Goal: Task Accomplishment & Management: Use online tool/utility

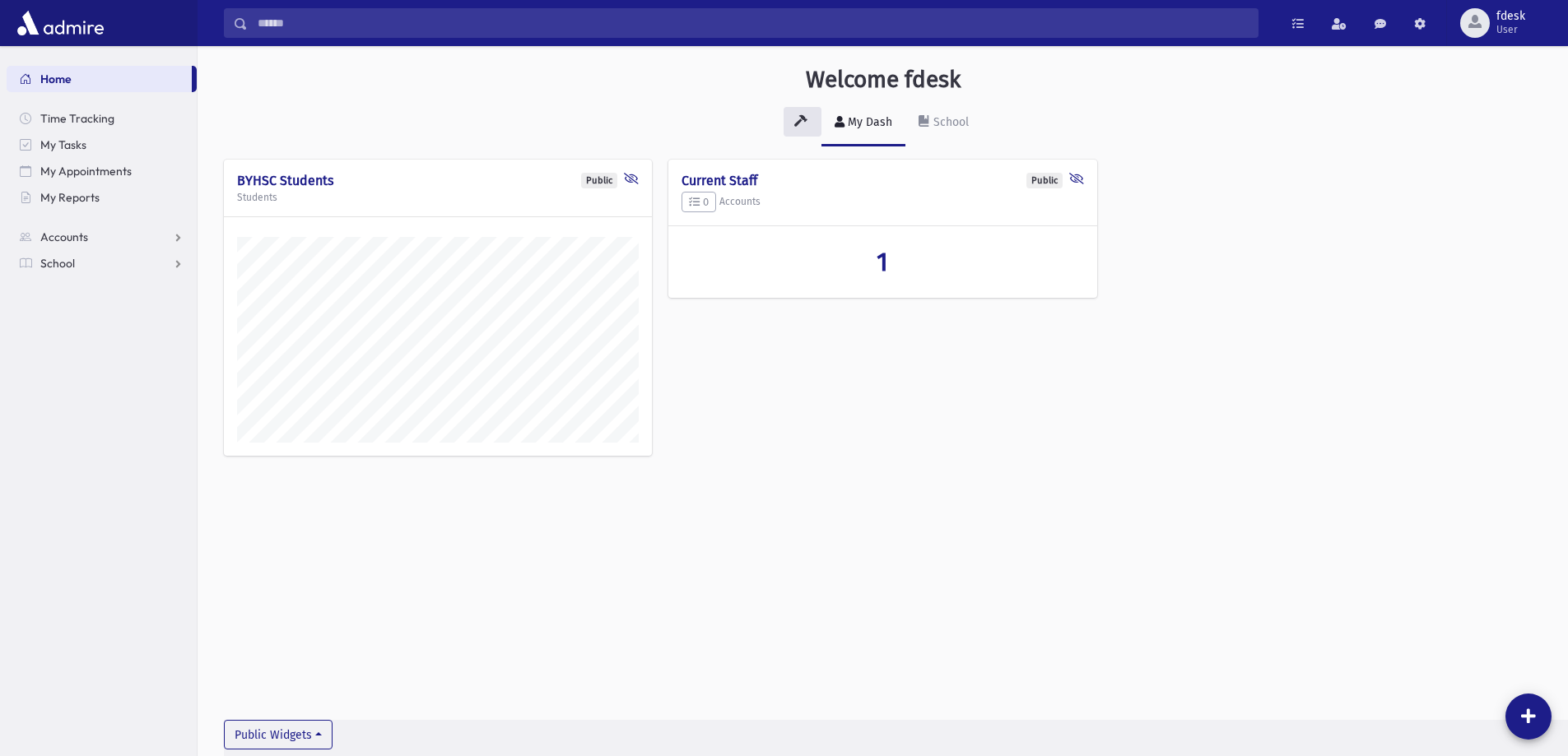
scroll to position [748, 1371]
click at [141, 268] on link "School" at bounding box center [102, 263] width 190 height 26
click at [125, 312] on link "Attendance" at bounding box center [102, 316] width 190 height 26
click at [104, 348] on link "Entry" at bounding box center [102, 342] width 190 height 26
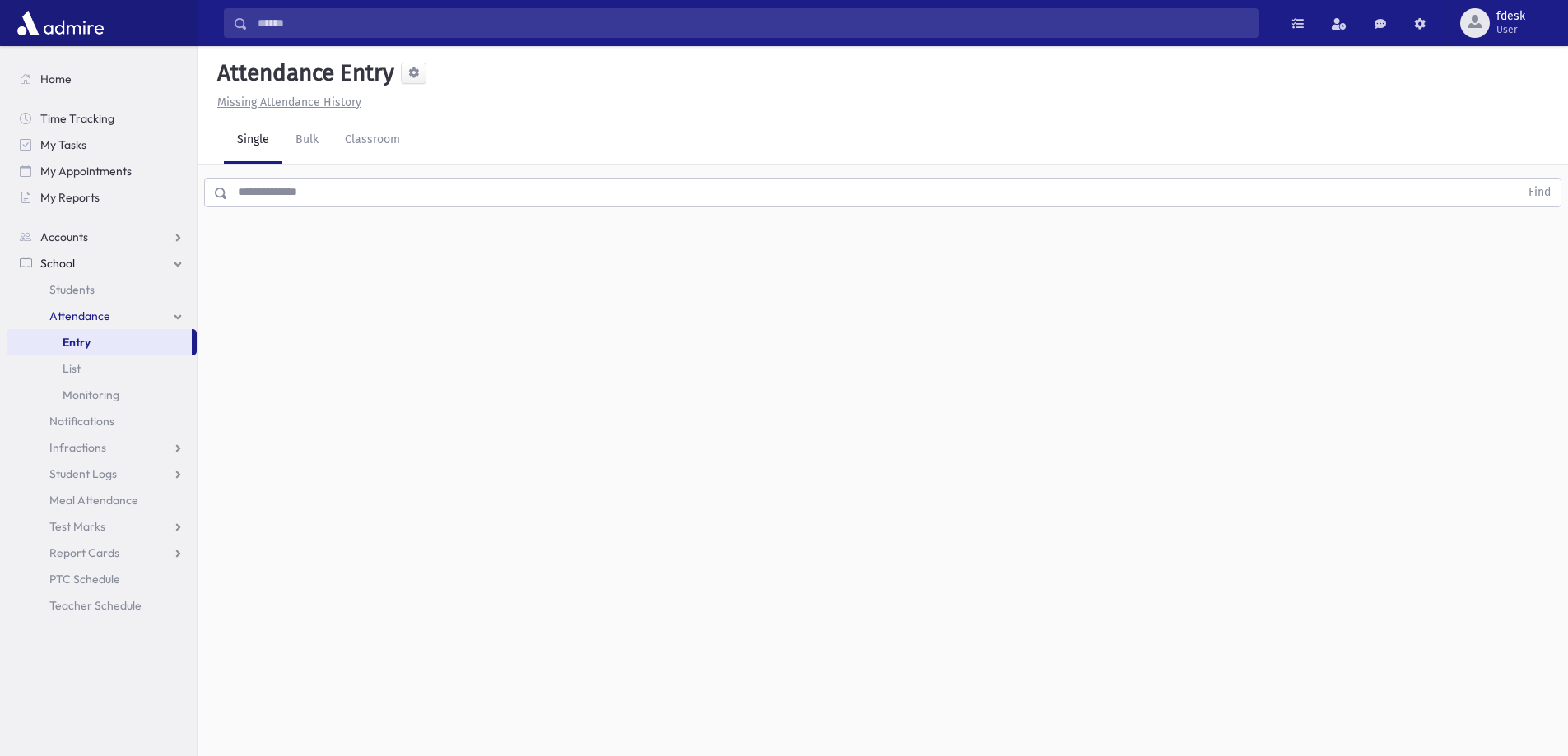
click at [289, 203] on input "text" at bounding box center [873, 192] width 1292 height 29
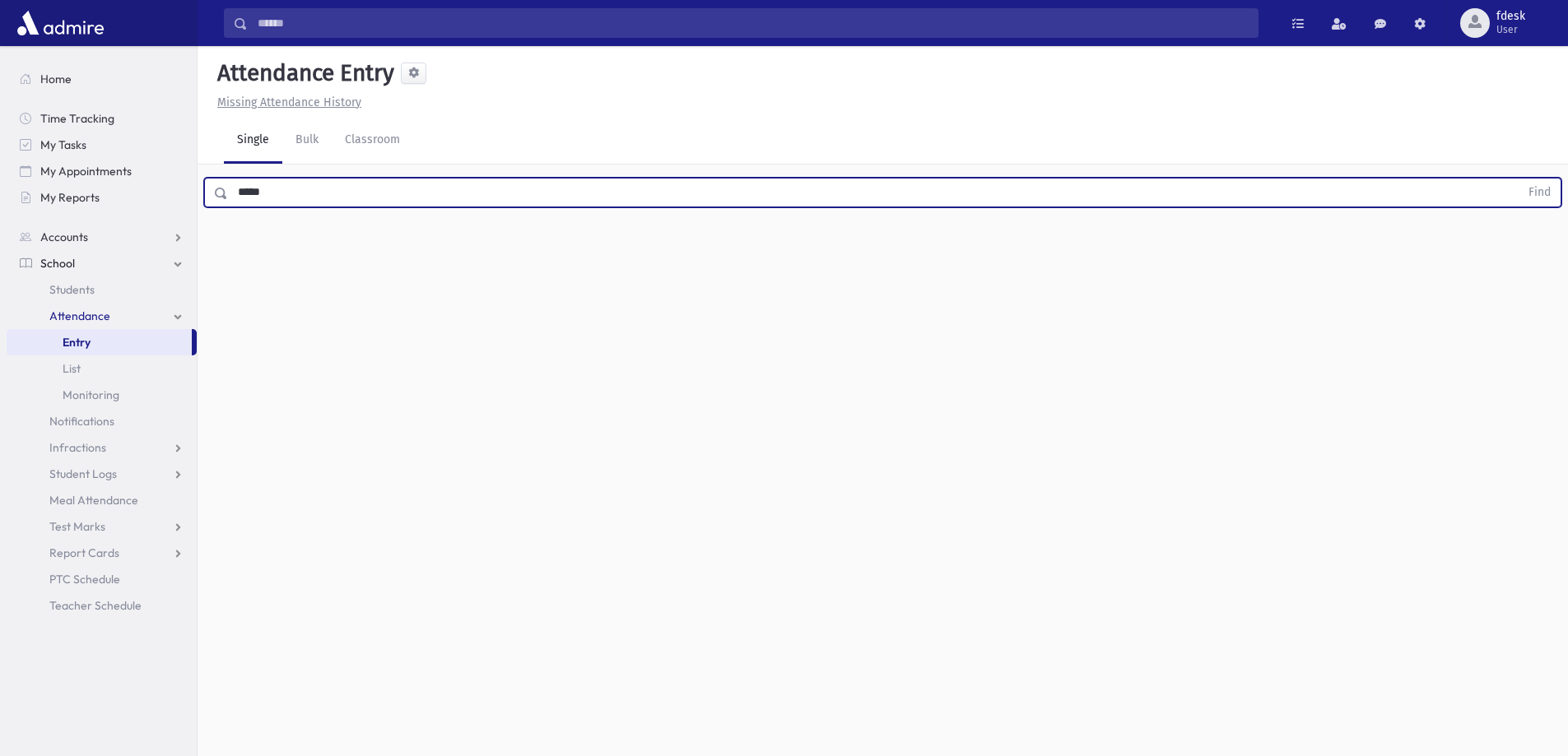
type input "*****"
click at [1518, 179] on button "Find" at bounding box center [1539, 192] width 42 height 28
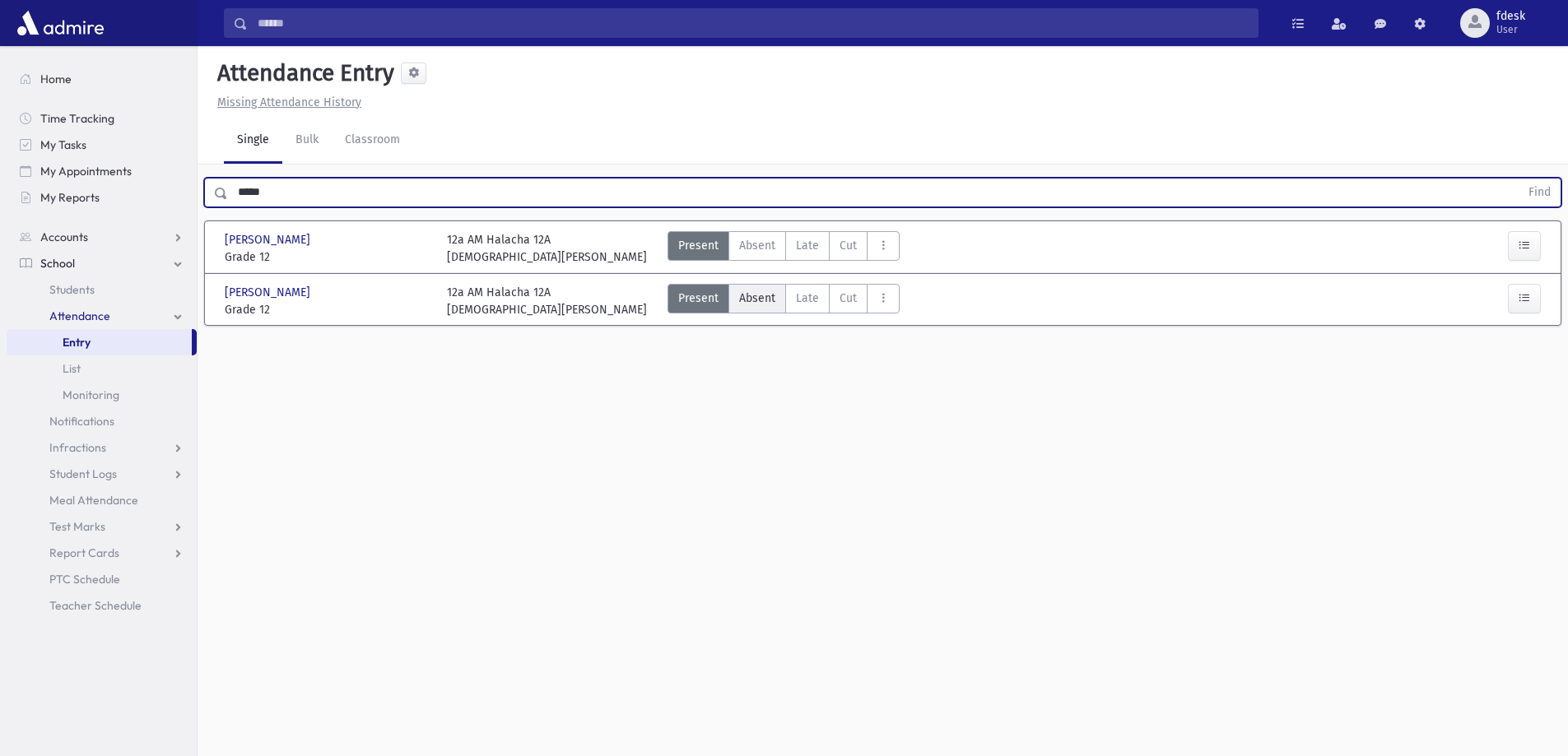
click at [743, 276] on div "[PERSON_NAME] [PERSON_NAME] Grade 12 Grade 12 12a AM Halacha 12A [PERSON_NAME] …" at bounding box center [883, 299] width 1329 height 51
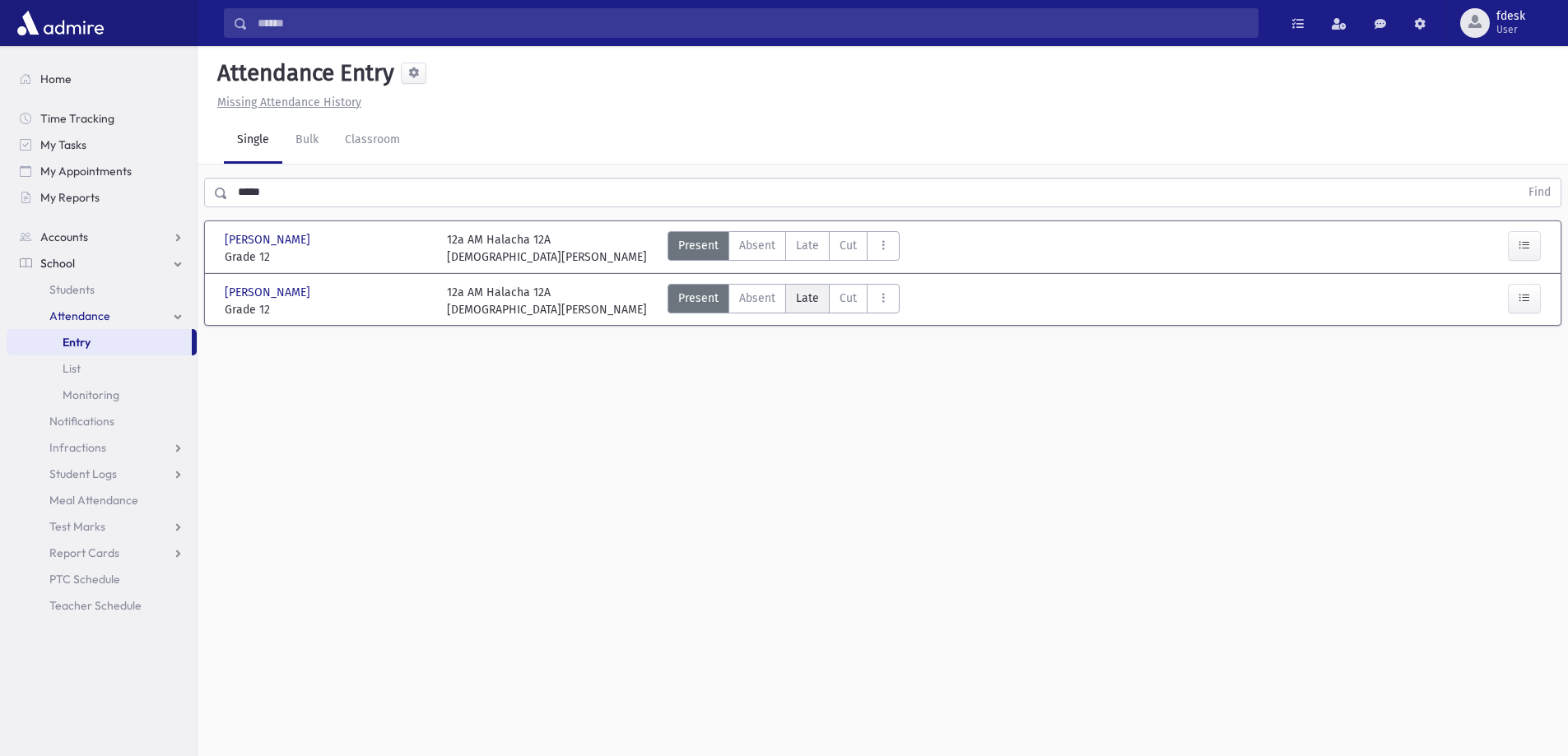
click at [807, 302] on span "Late" at bounding box center [807, 298] width 23 height 18
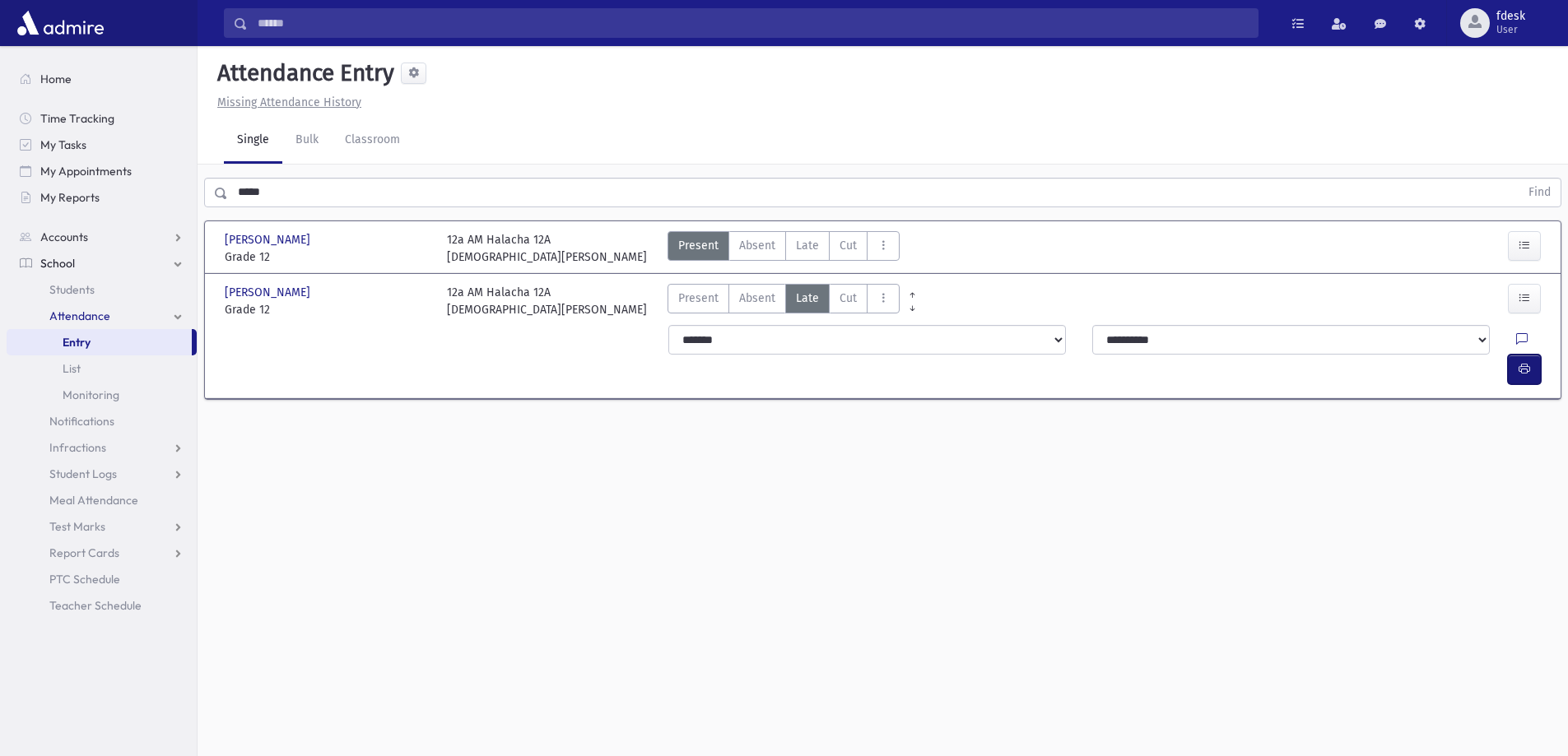
click at [1536, 354] on button "button" at bounding box center [1524, 369] width 33 height 29
